Goal: Task Accomplishment & Management: Use online tool/utility

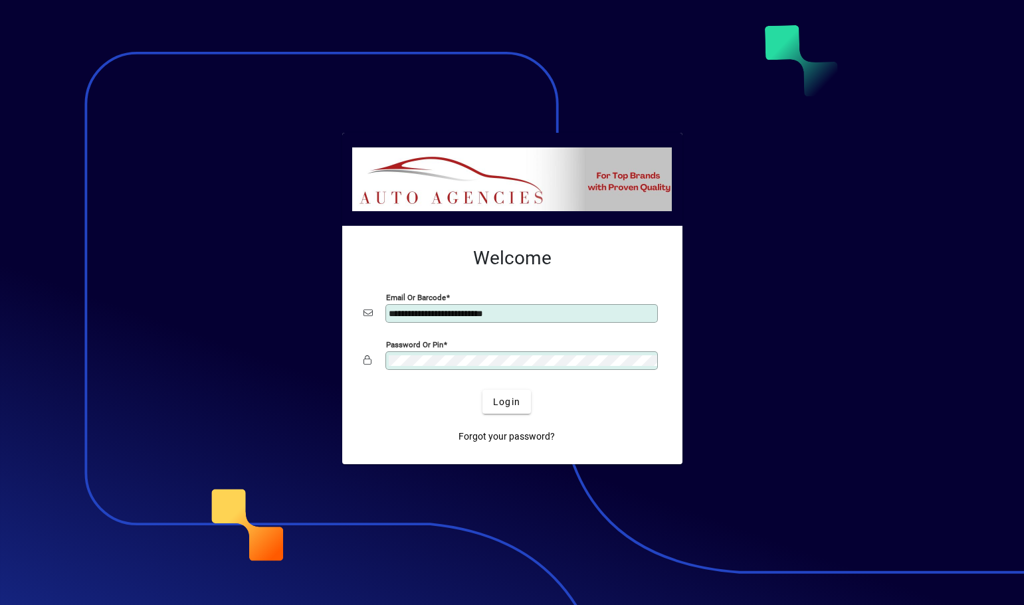
drag, startPoint x: 0, startPoint y: 0, endPoint x: 319, endPoint y: 116, distance: 339.5
click at [316, 116] on div at bounding box center [512, 302] width 1024 height 605
